Goal: Entertainment & Leisure: Browse casually

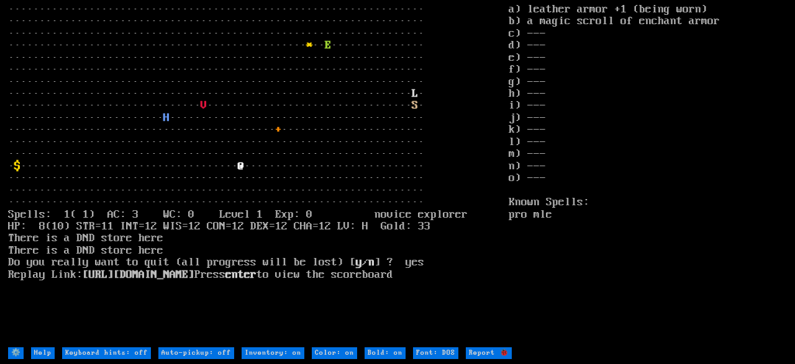
click at [778, 145] on stats "a) leather armor +1 (being worn) b) a magic scroll of enchant armor c) --- d) -…" at bounding box center [647, 175] width 278 height 343
